Goal: Task Accomplishment & Management: Manage account settings

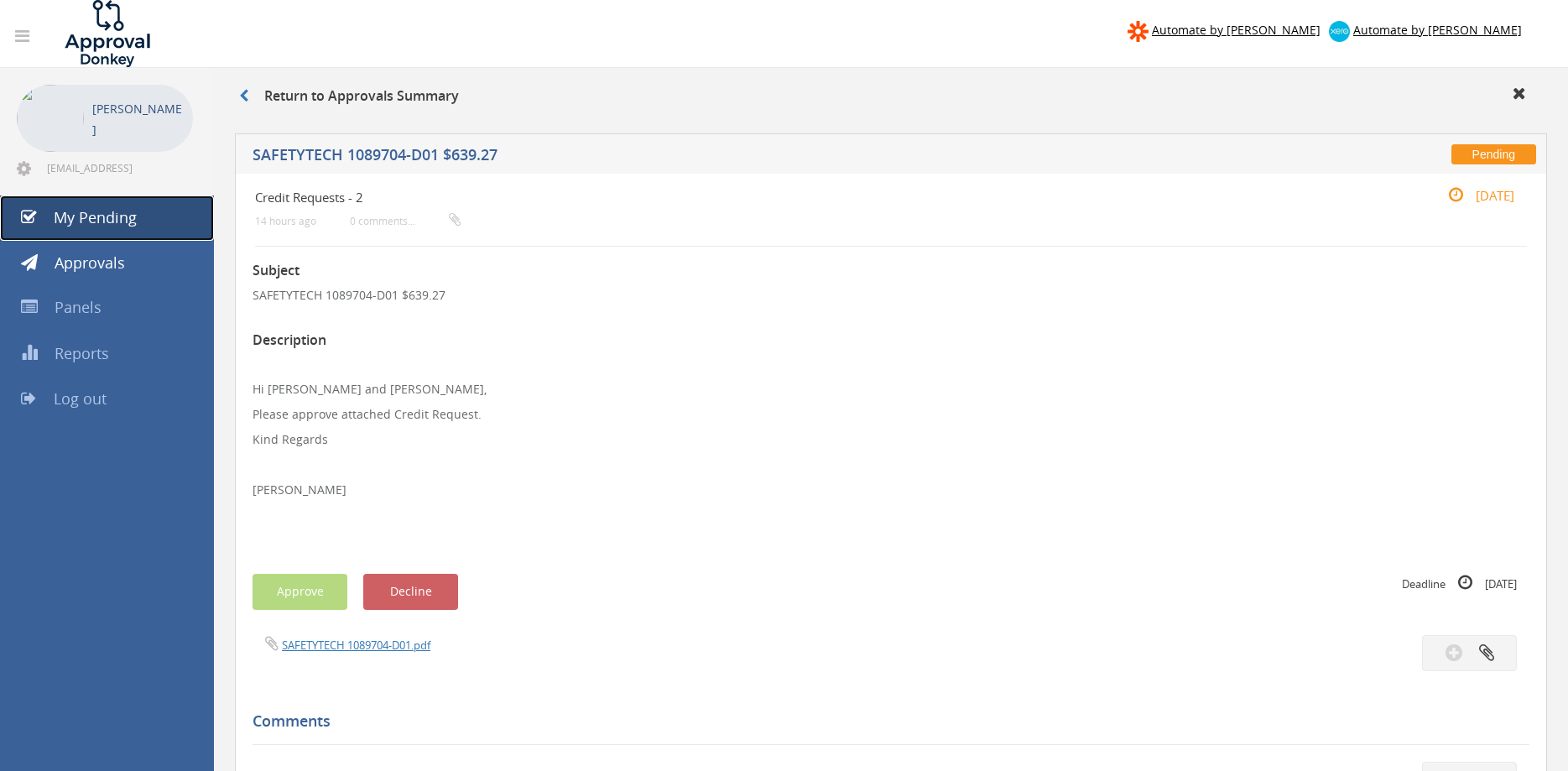
click at [142, 214] on link "My Pending" at bounding box center [107, 218] width 214 height 45
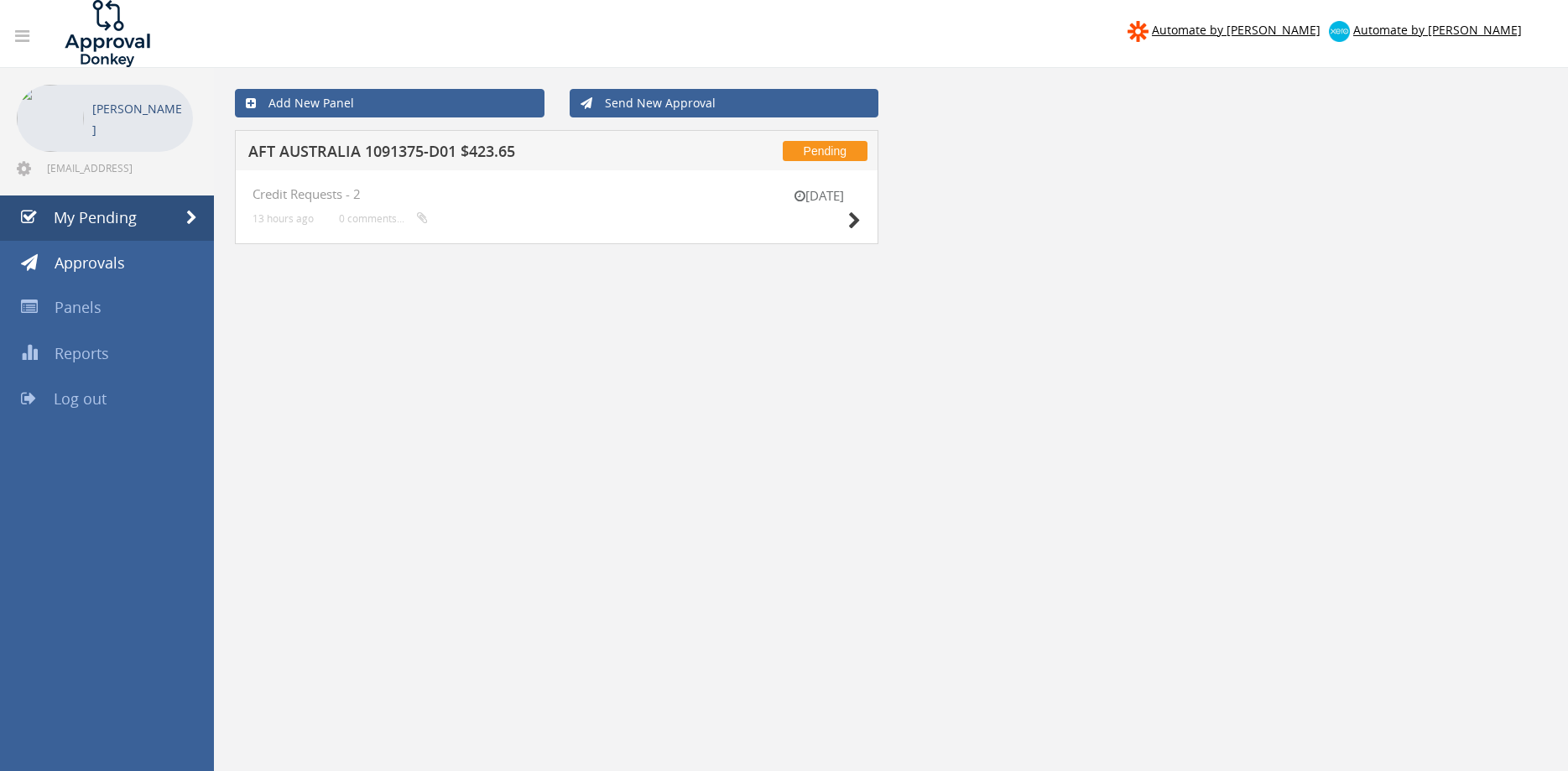
click at [440, 151] on h5 "AFT AUSTRALIA 1091375-D01 $423.65" at bounding box center [464, 154] width 432 height 21
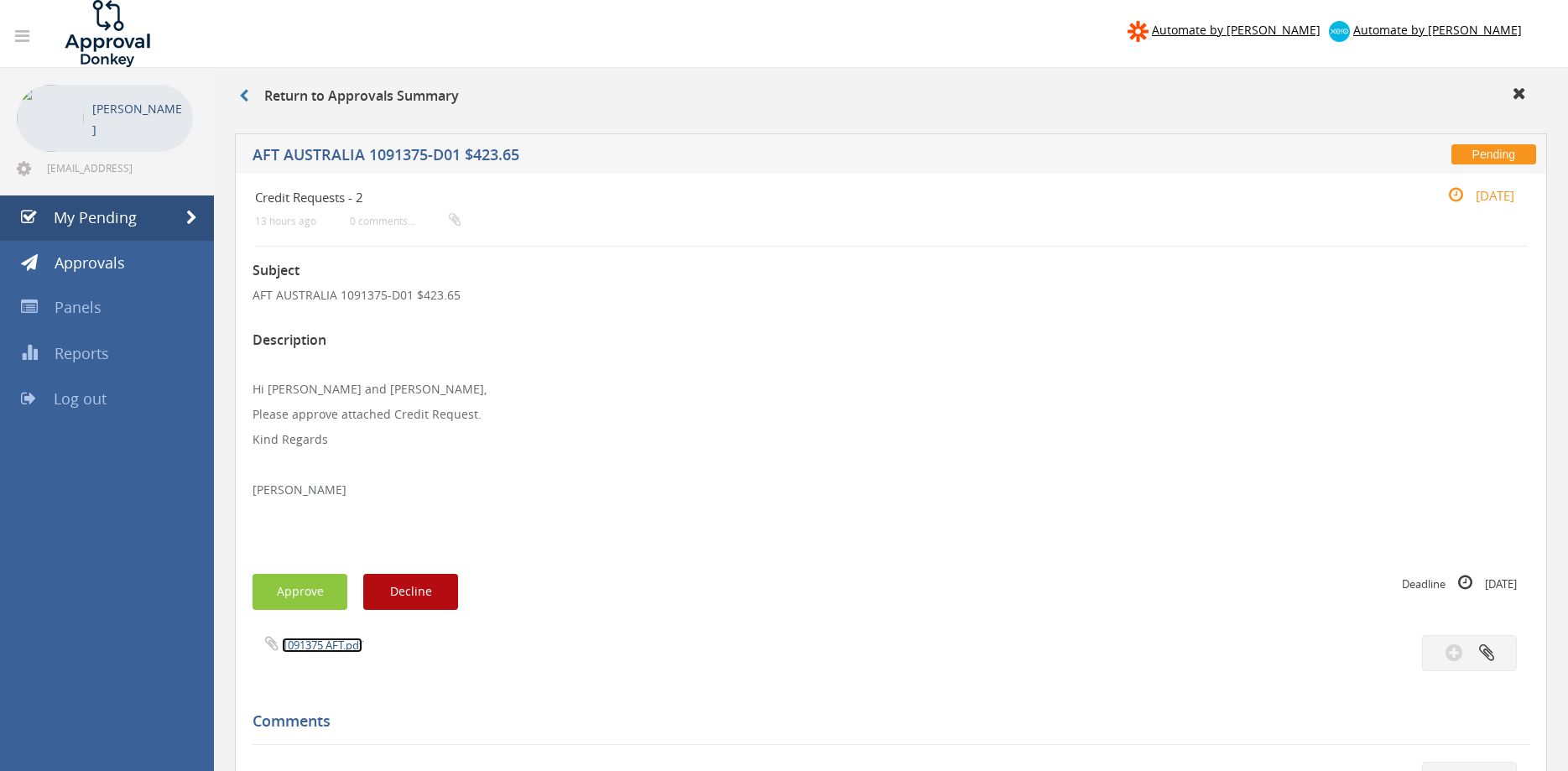
click at [338, 644] on link "1091375 AFT.pdf" at bounding box center [321, 646] width 80 height 15
click at [126, 225] on span "My Pending" at bounding box center [96, 217] width 83 height 20
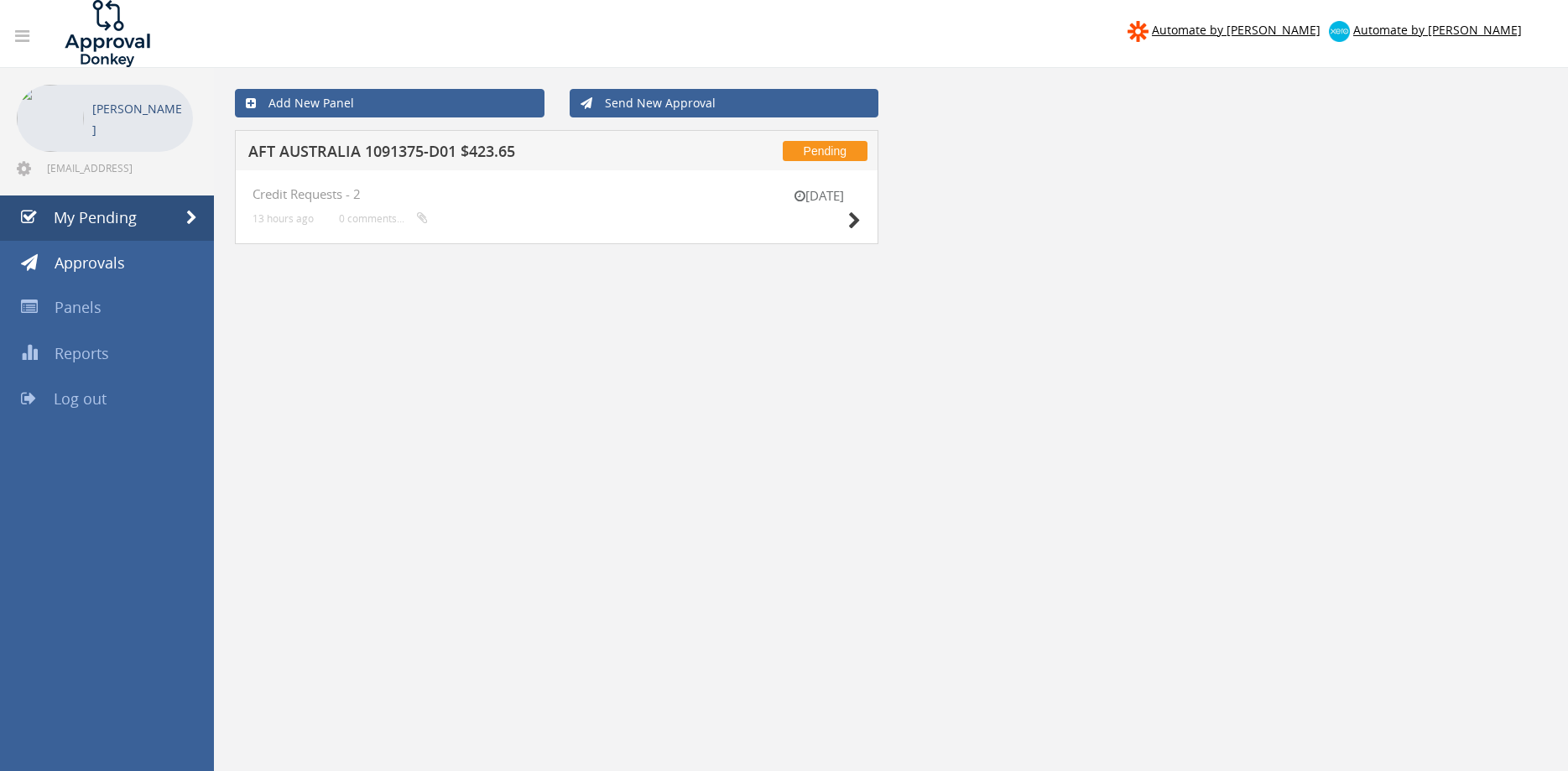
click at [748, 428] on div "Add New Panel Send New Approval Pending AFT AUSTRALIA 1091375-D01 $423.65 [DATE…" at bounding box center [891, 453] width 1354 height 771
click at [374, 160] on h5 "AFT AUSTRALIA 1091375-D01 $423.65" at bounding box center [464, 154] width 432 height 21
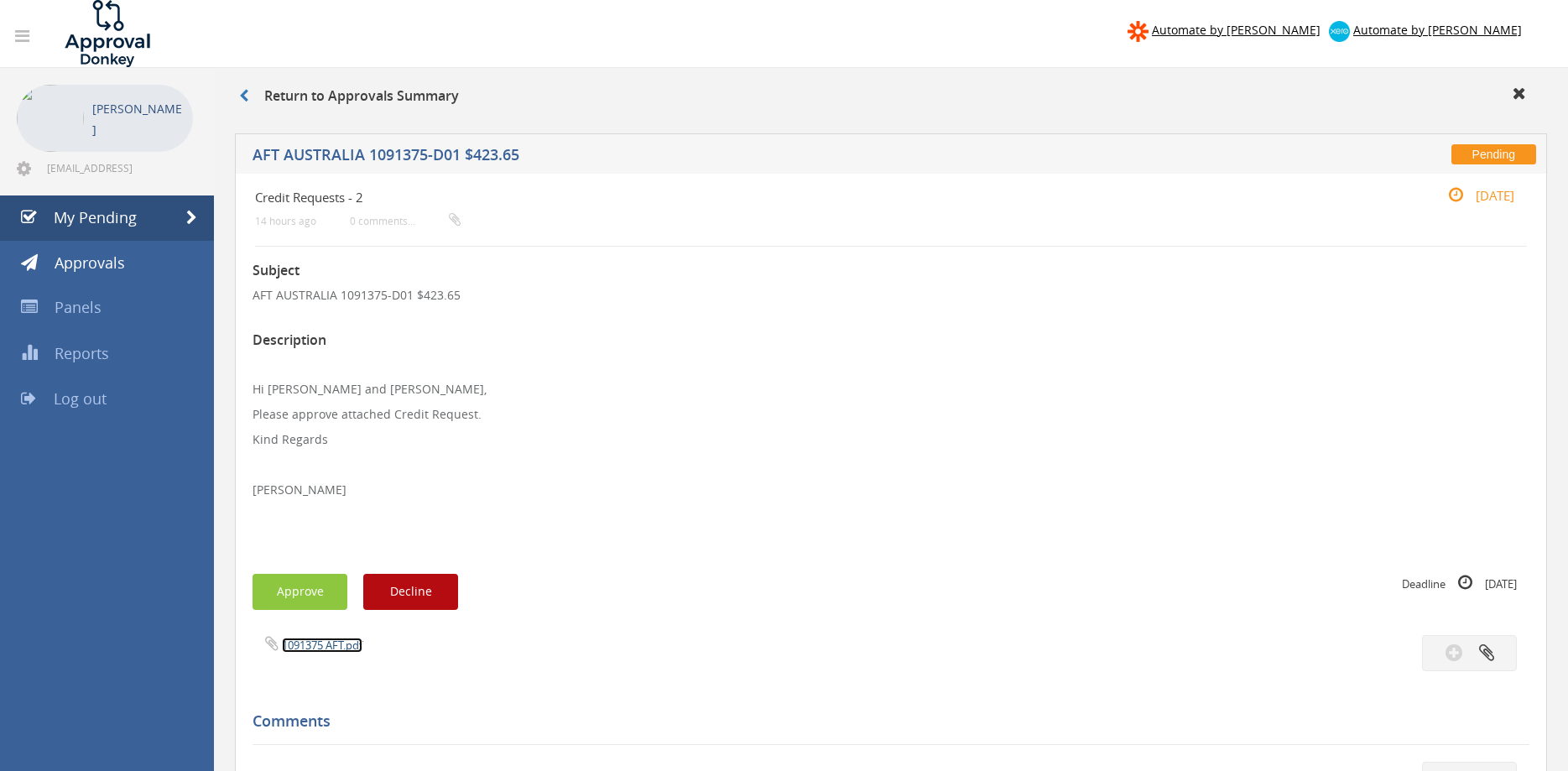
click at [331, 647] on link "1091375 AFT.pdf" at bounding box center [321, 646] width 80 height 15
click at [126, 218] on span "My Pending" at bounding box center [96, 217] width 83 height 20
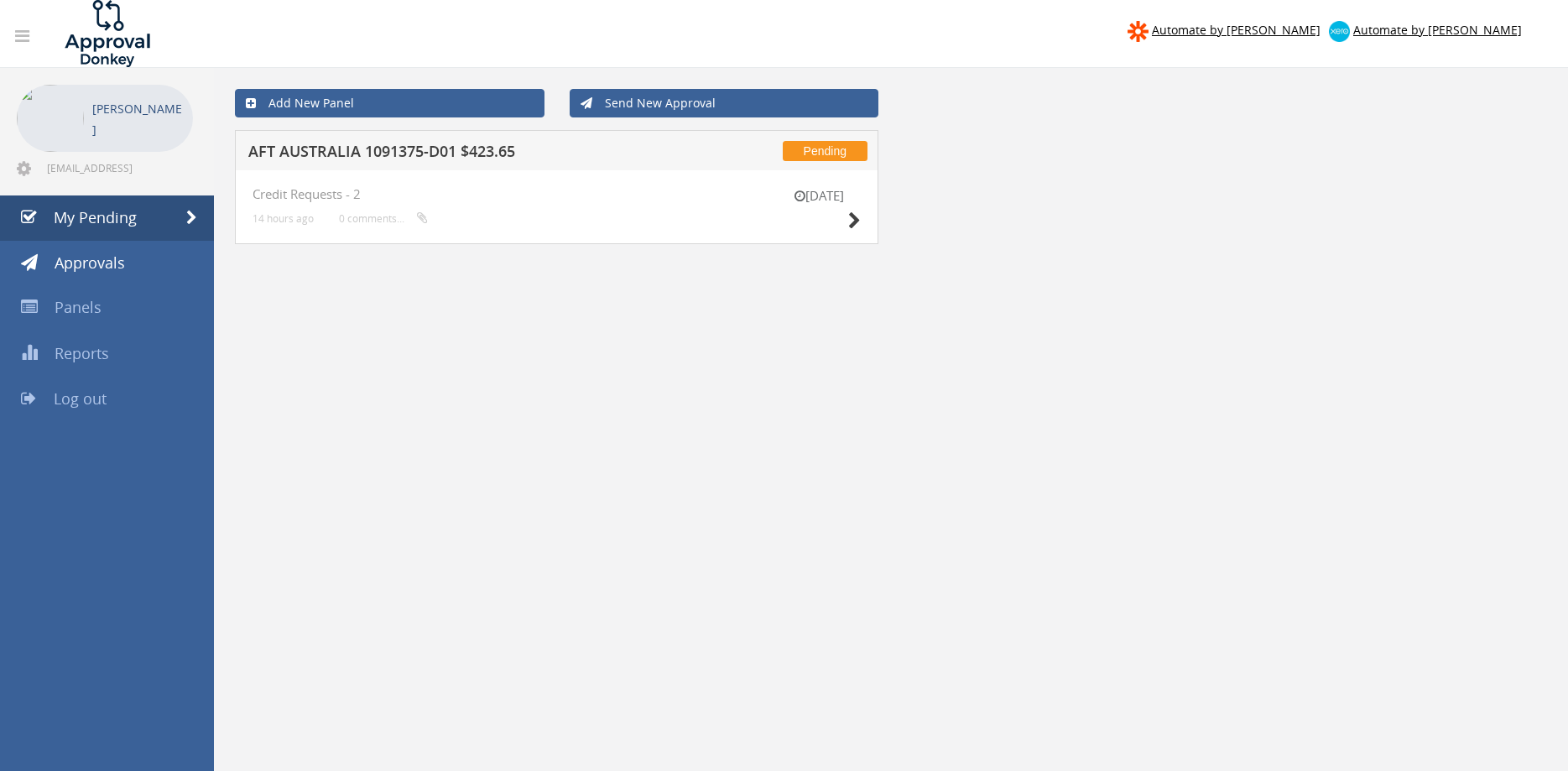
click at [447, 149] on h5 "AFT AUSTRALIA 1091375-D01 $423.65" at bounding box center [464, 154] width 432 height 21
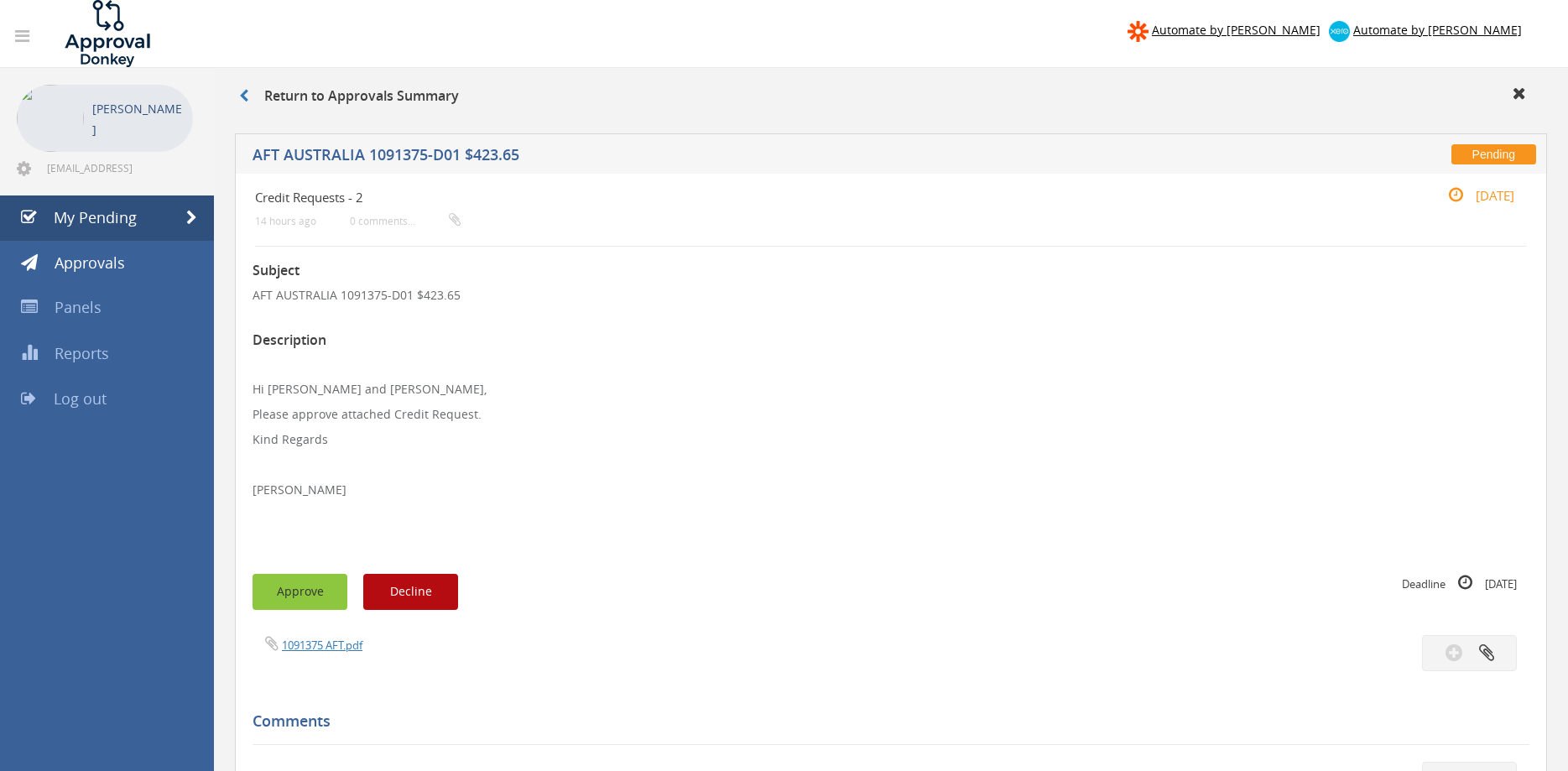
click at [300, 589] on button "Approve" at bounding box center [300, 592] width 95 height 36
